Goal: Task Accomplishment & Management: Manage account settings

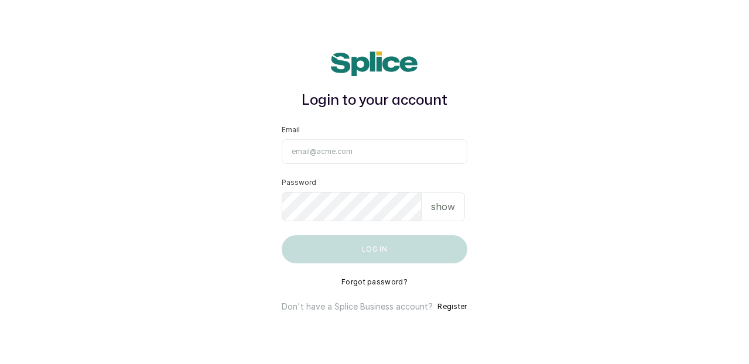
type input "[EMAIL_ADDRESS][DOMAIN_NAME]"
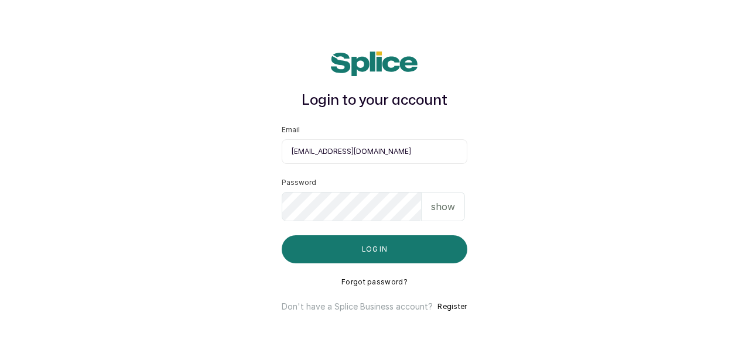
click at [456, 211] on div "show" at bounding box center [442, 206] width 43 height 29
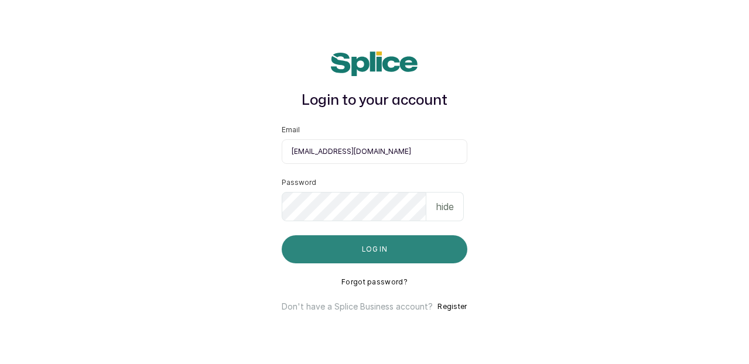
click at [411, 255] on button "Log in" at bounding box center [374, 249] width 185 height 28
